Goal: Check status: Check status

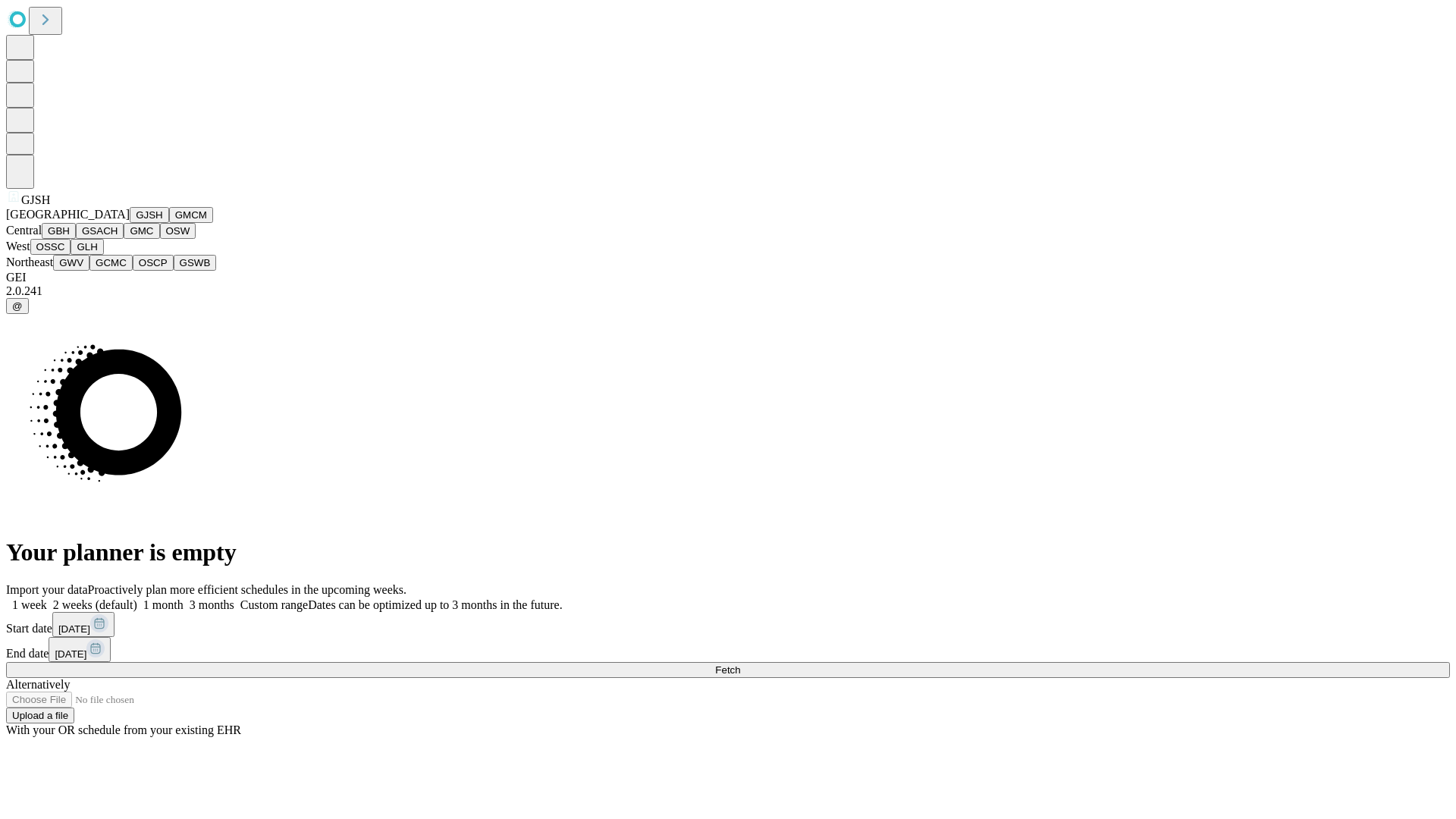
click at [129, 223] on button "GJSH" at bounding box center [149, 215] width 40 height 16
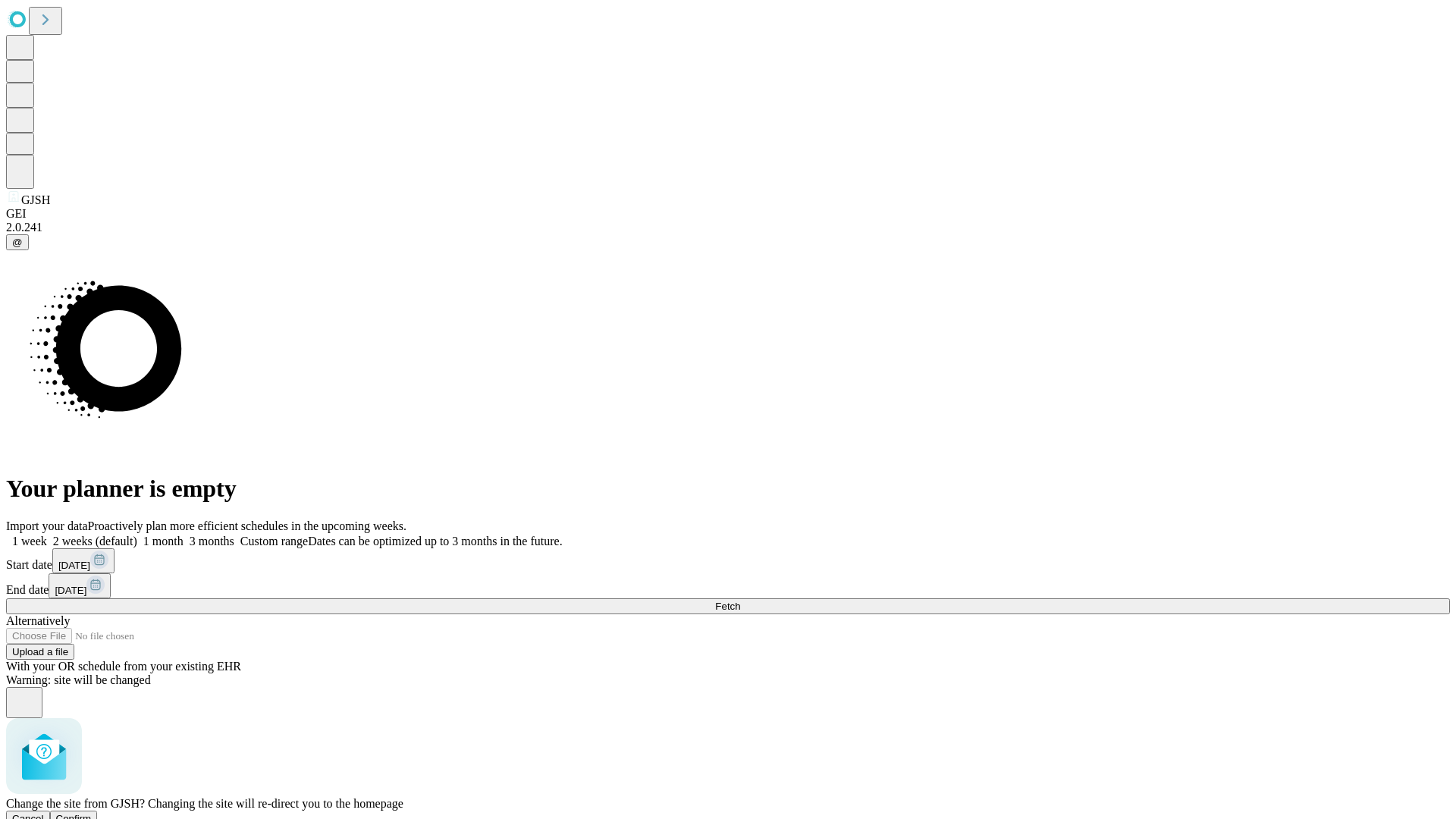
click at [92, 813] on span "Confirm" at bounding box center [74, 819] width 36 height 11
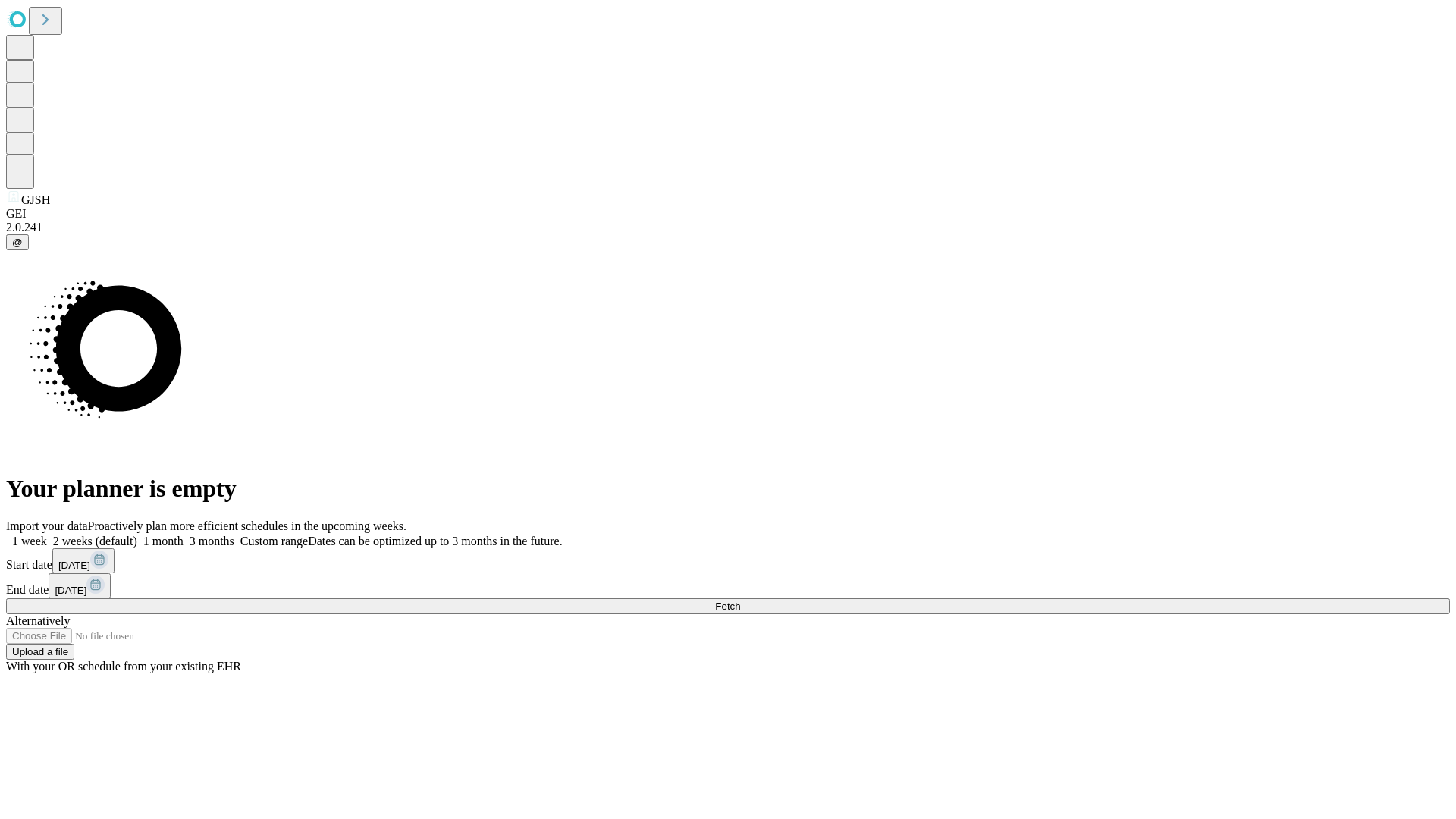
click at [47, 534] on label "1 week" at bounding box center [27, 541] width 41 height 13
click at [741, 601] on span "Fetch" at bounding box center [728, 606] width 25 height 11
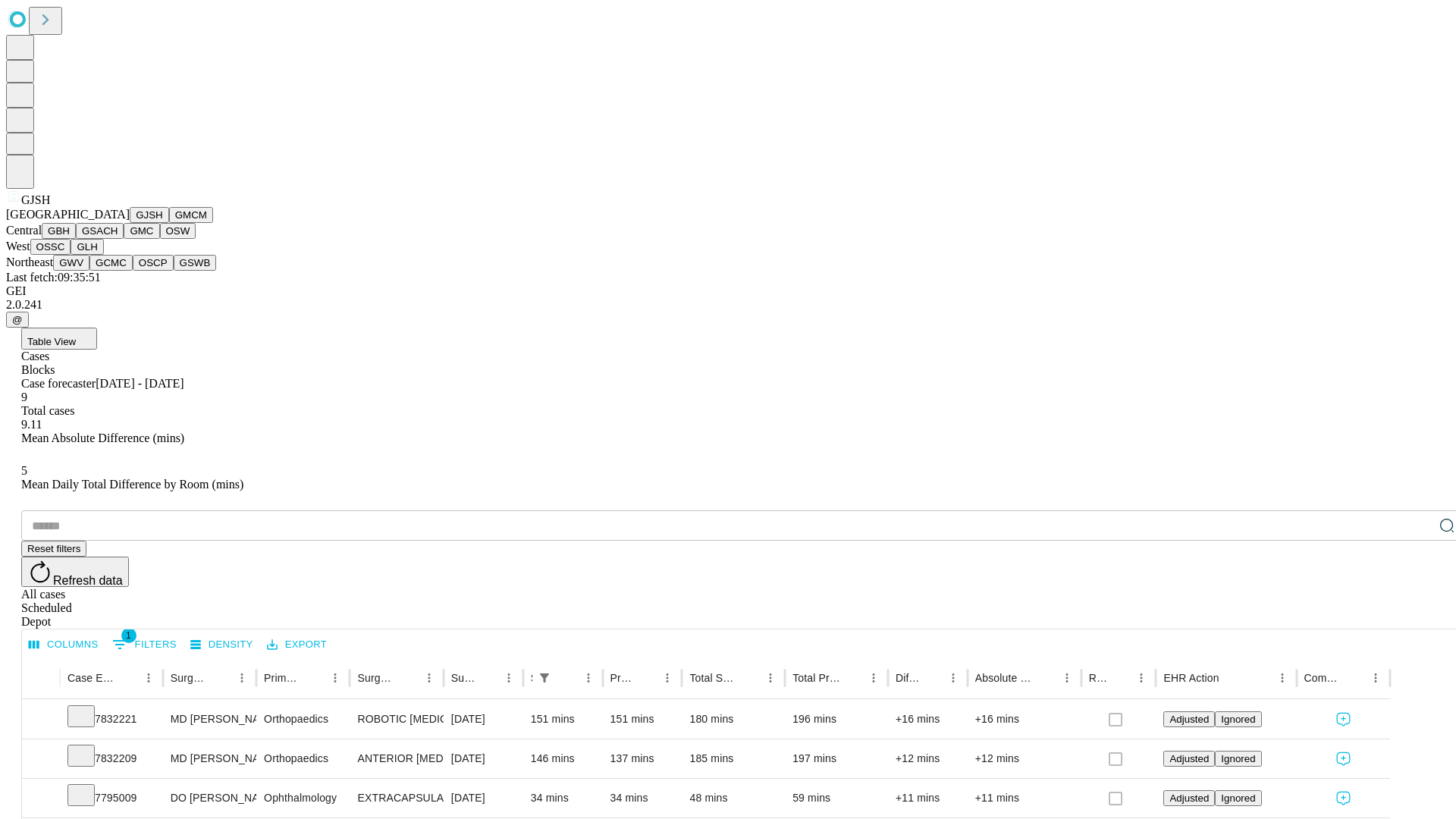
click at [169, 223] on button "GMCM" at bounding box center [191, 215] width 44 height 16
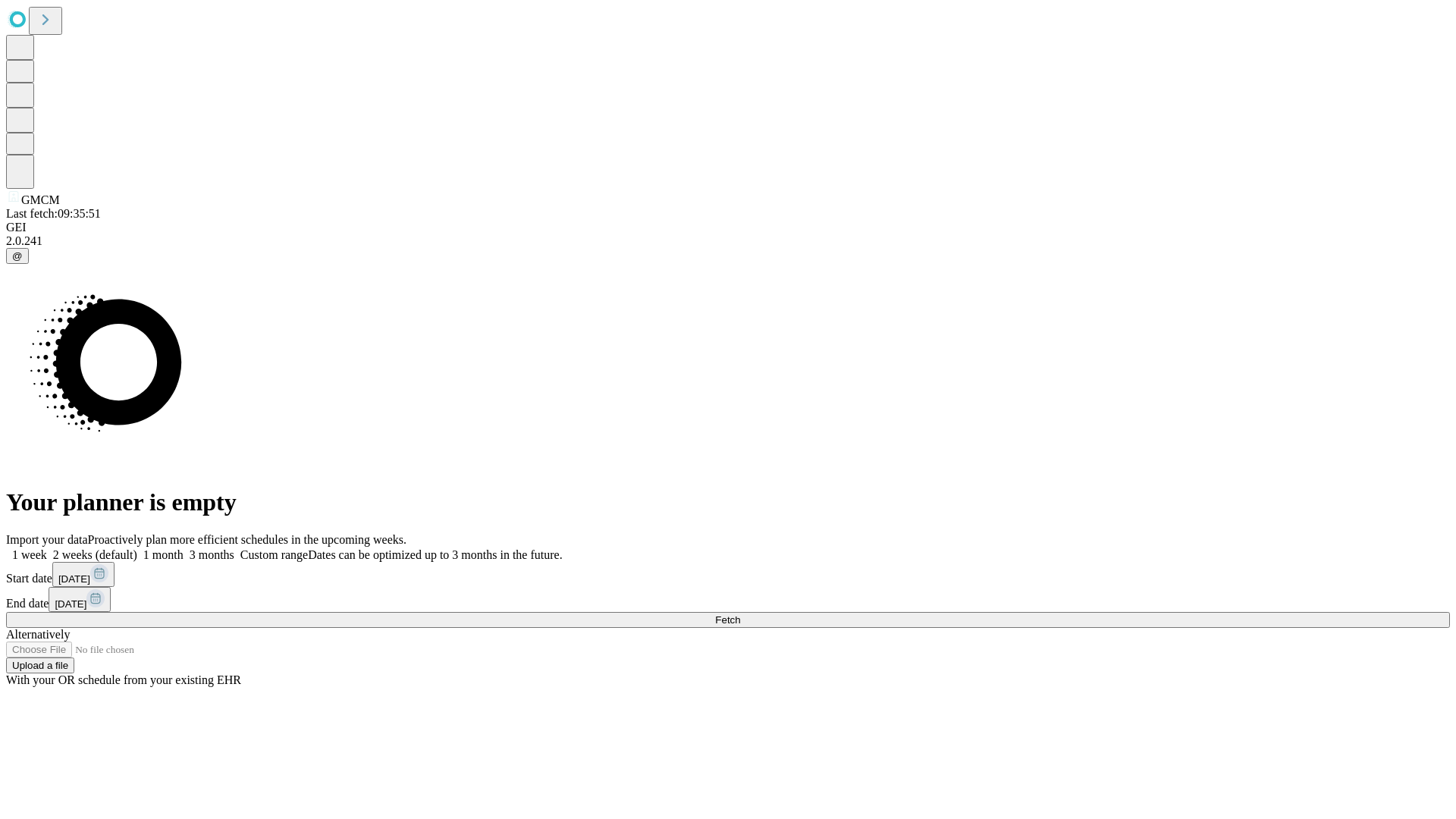
click at [741, 614] on span "Fetch" at bounding box center [728, 620] width 25 height 11
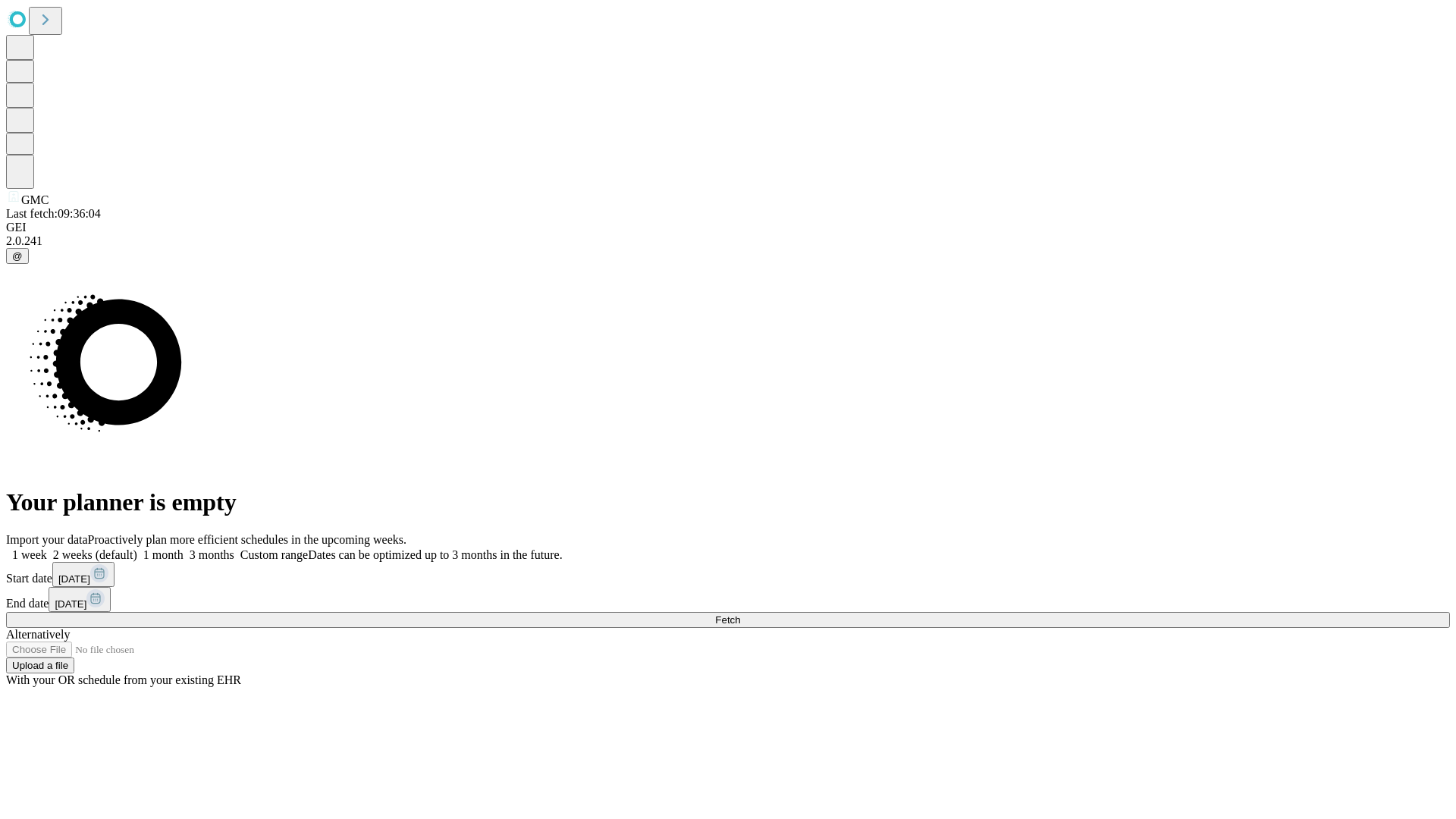
click at [741, 614] on span "Fetch" at bounding box center [728, 620] width 25 height 11
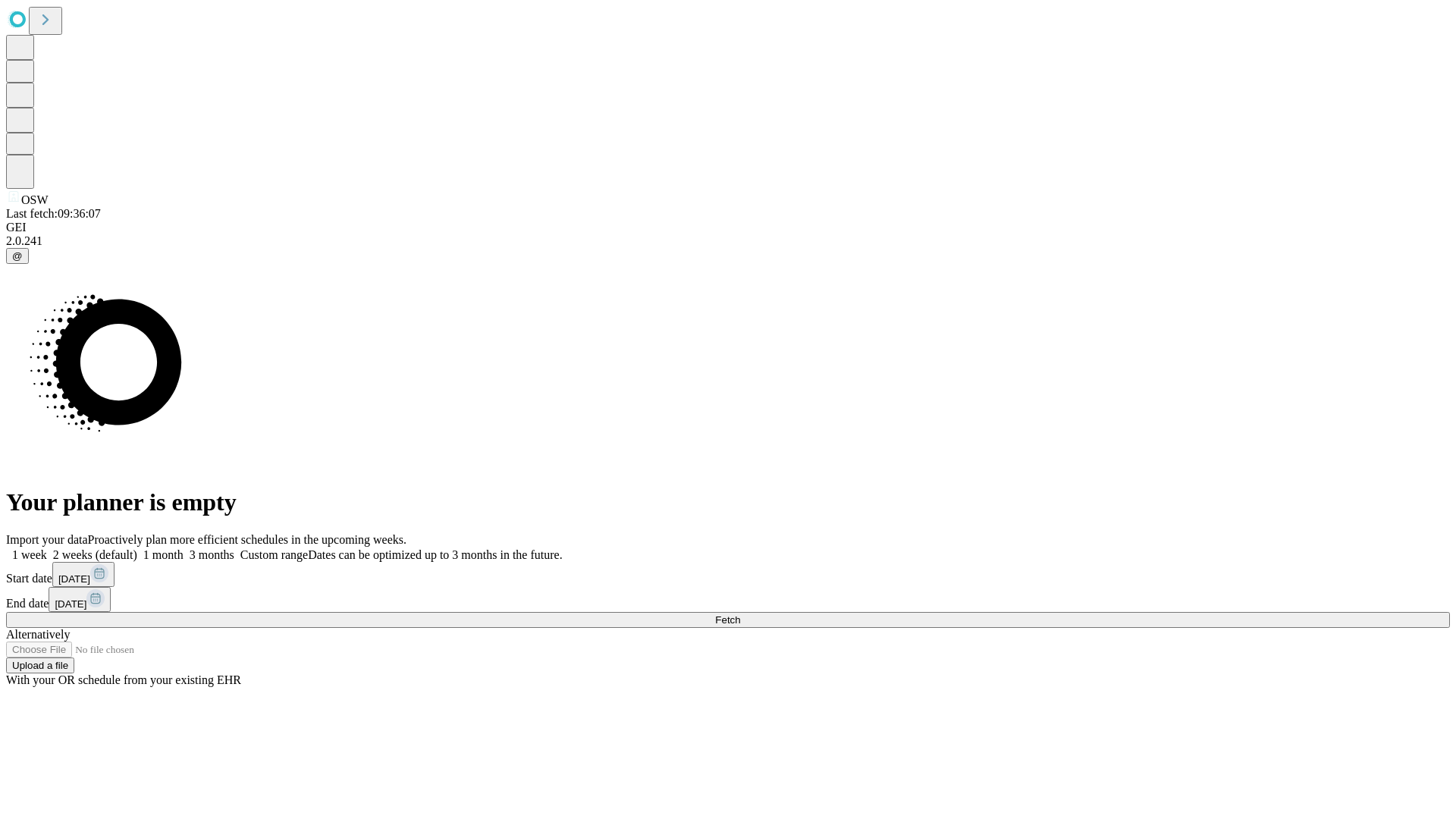
click at [47, 548] on label "1 week" at bounding box center [27, 555] width 41 height 13
click at [741, 614] on span "Fetch" at bounding box center [728, 620] width 25 height 11
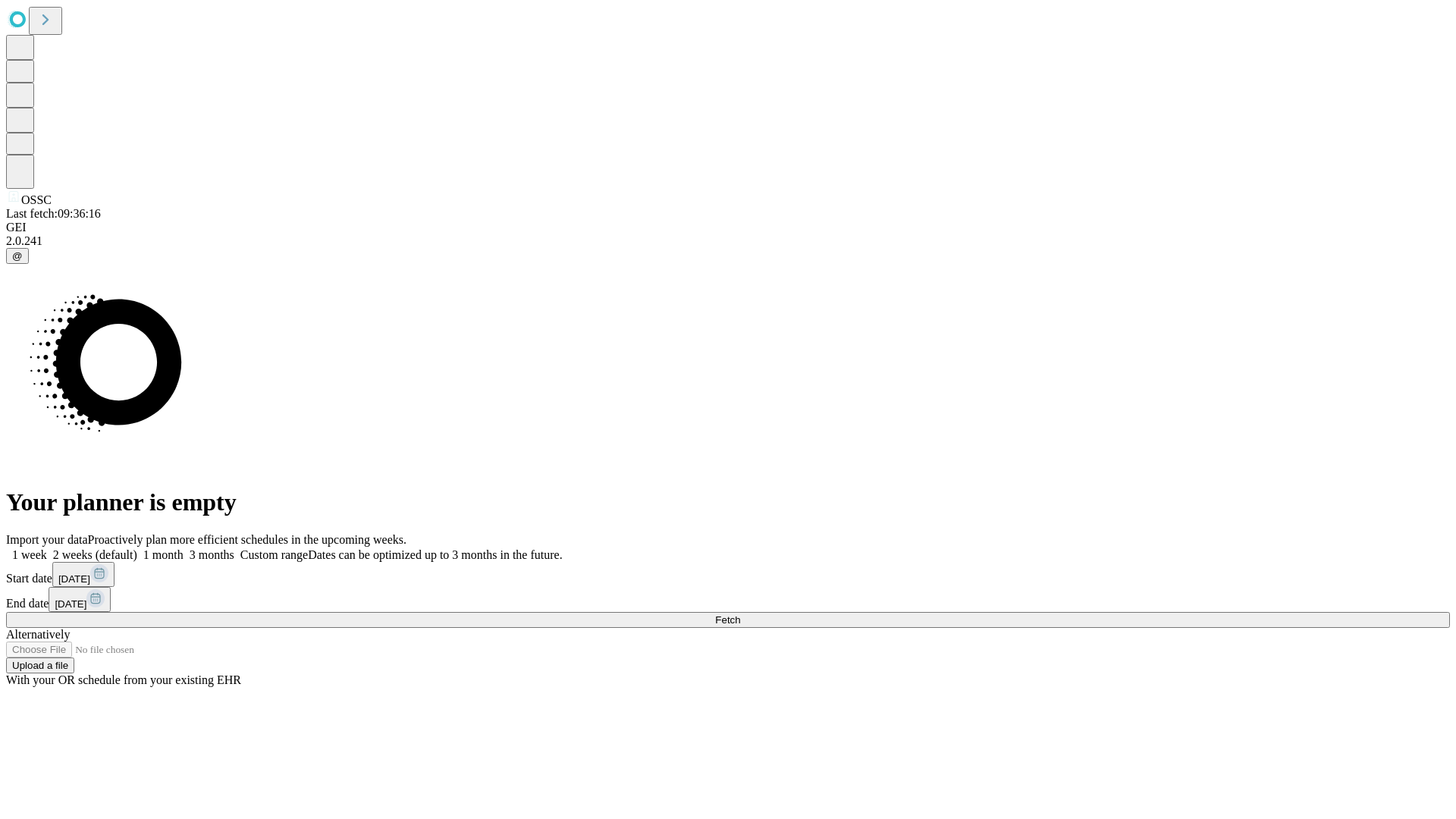
click at [47, 548] on label "1 week" at bounding box center [27, 555] width 41 height 13
click at [741, 614] on span "Fetch" at bounding box center [728, 620] width 25 height 11
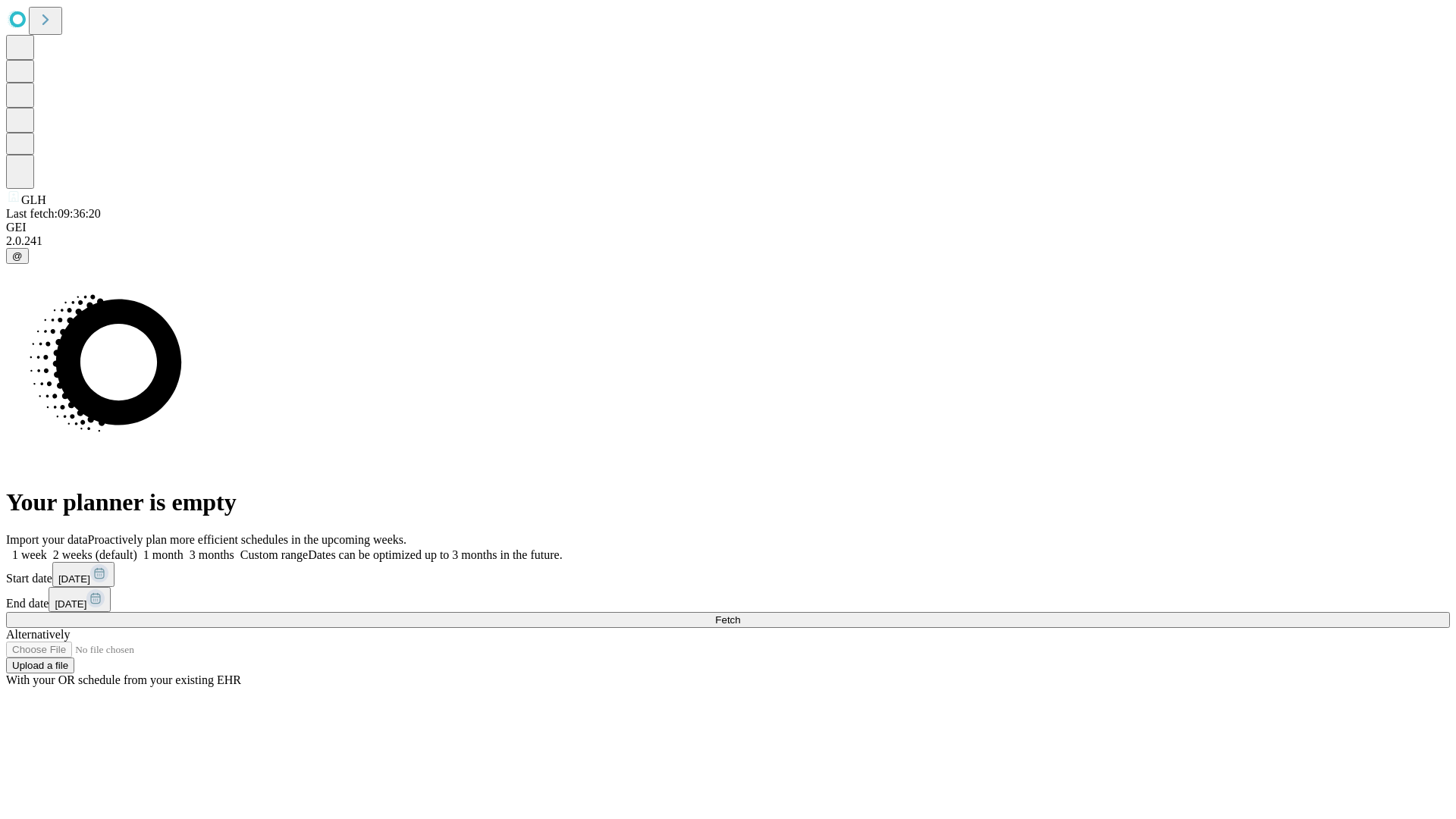
click at [47, 548] on label "1 week" at bounding box center [27, 555] width 41 height 13
click at [741, 614] on span "Fetch" at bounding box center [728, 620] width 25 height 11
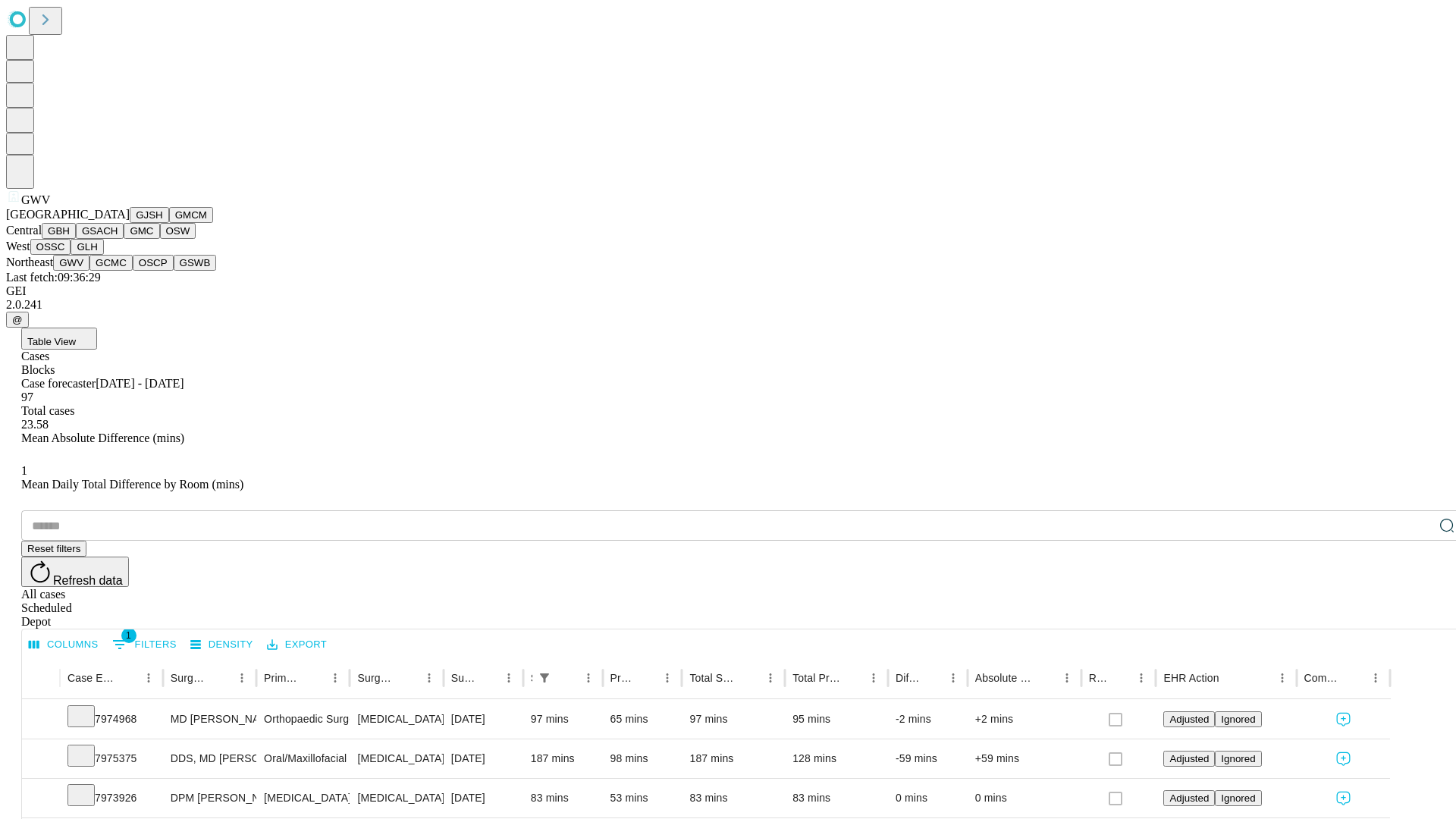
click at [117, 271] on button "GCMC" at bounding box center [111, 263] width 43 height 16
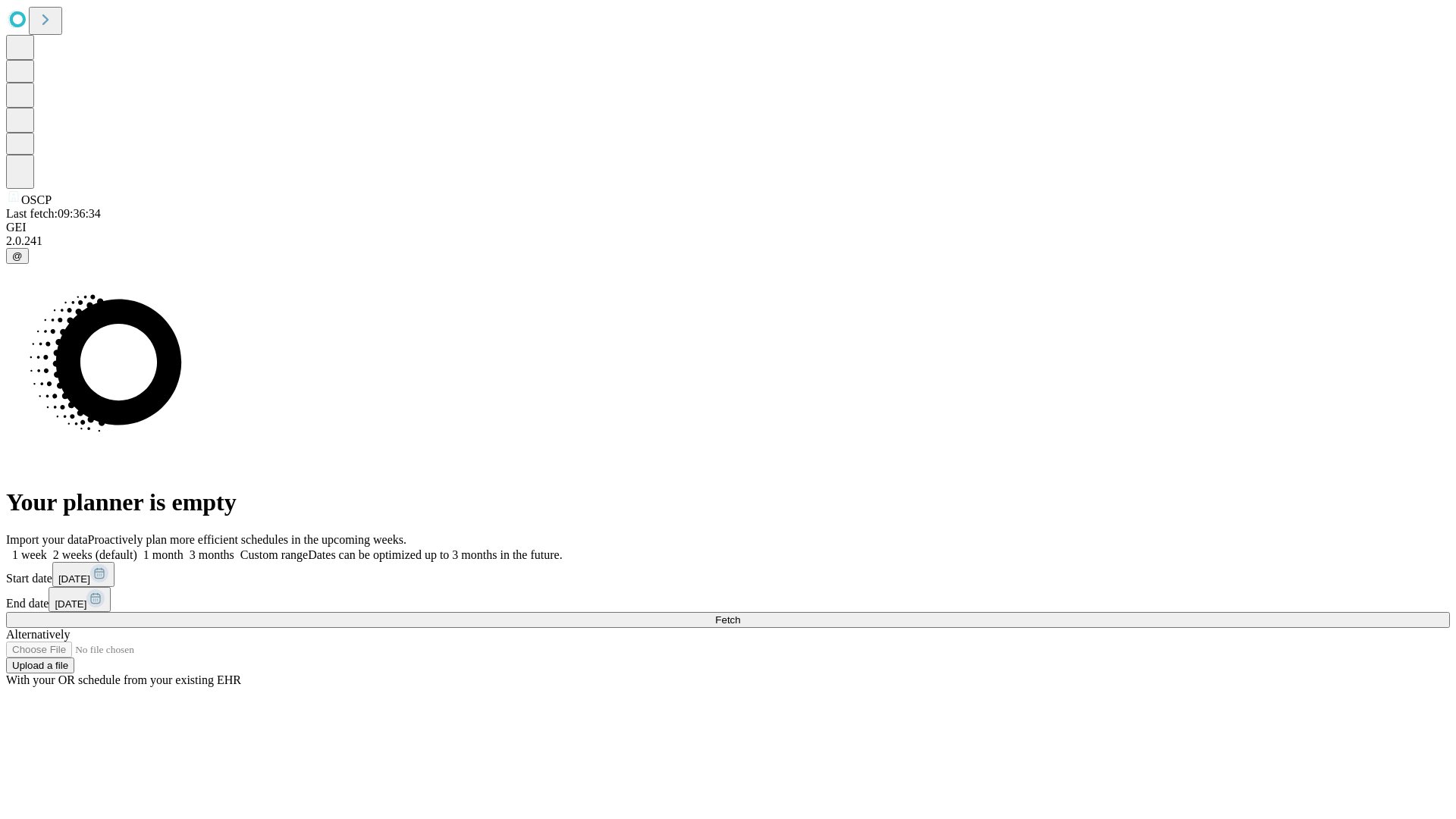
click at [741, 614] on span "Fetch" at bounding box center [728, 620] width 25 height 11
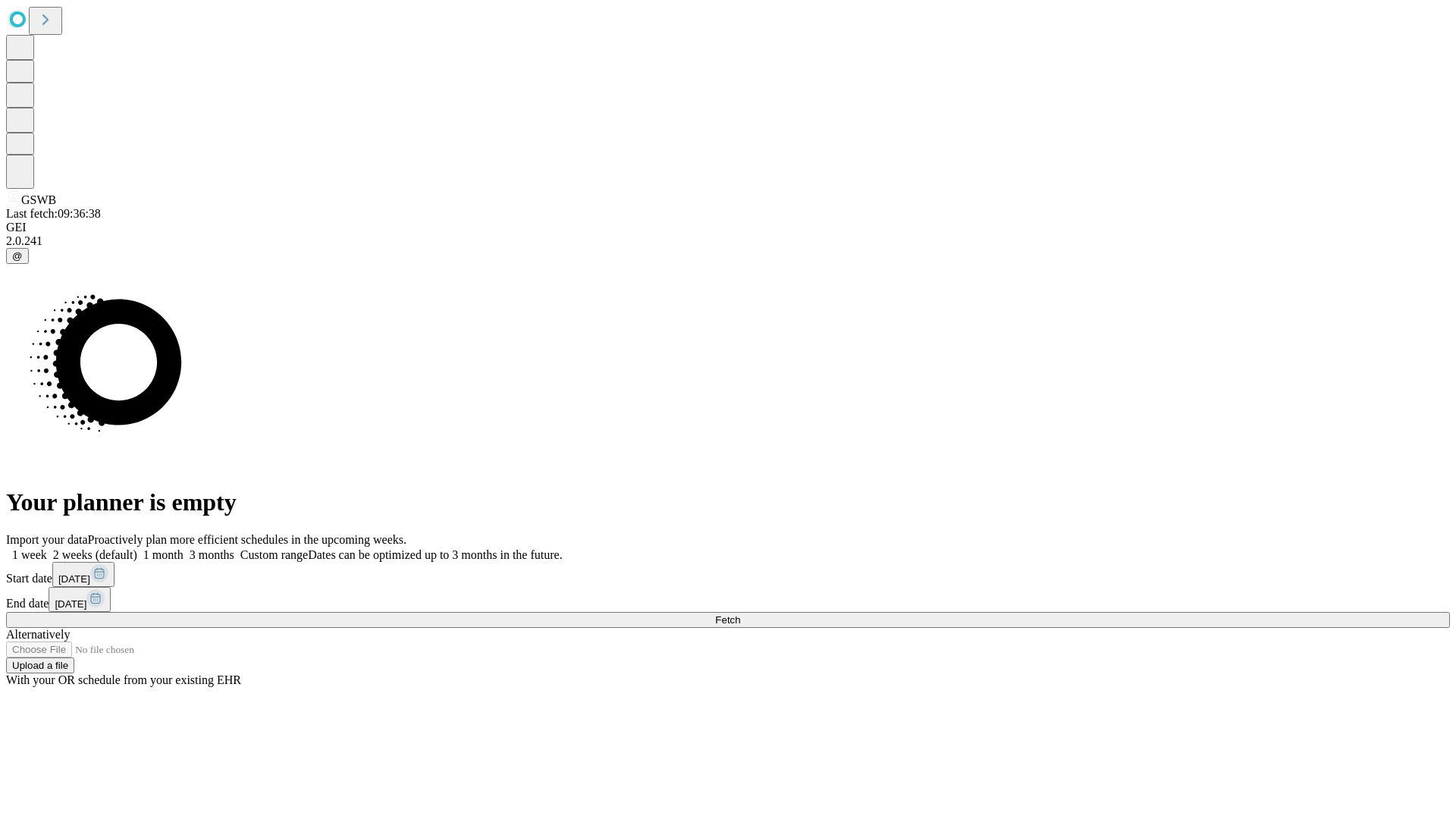
click at [741, 614] on span "Fetch" at bounding box center [728, 620] width 25 height 11
